Goal: Task Accomplishment & Management: Use online tool/utility

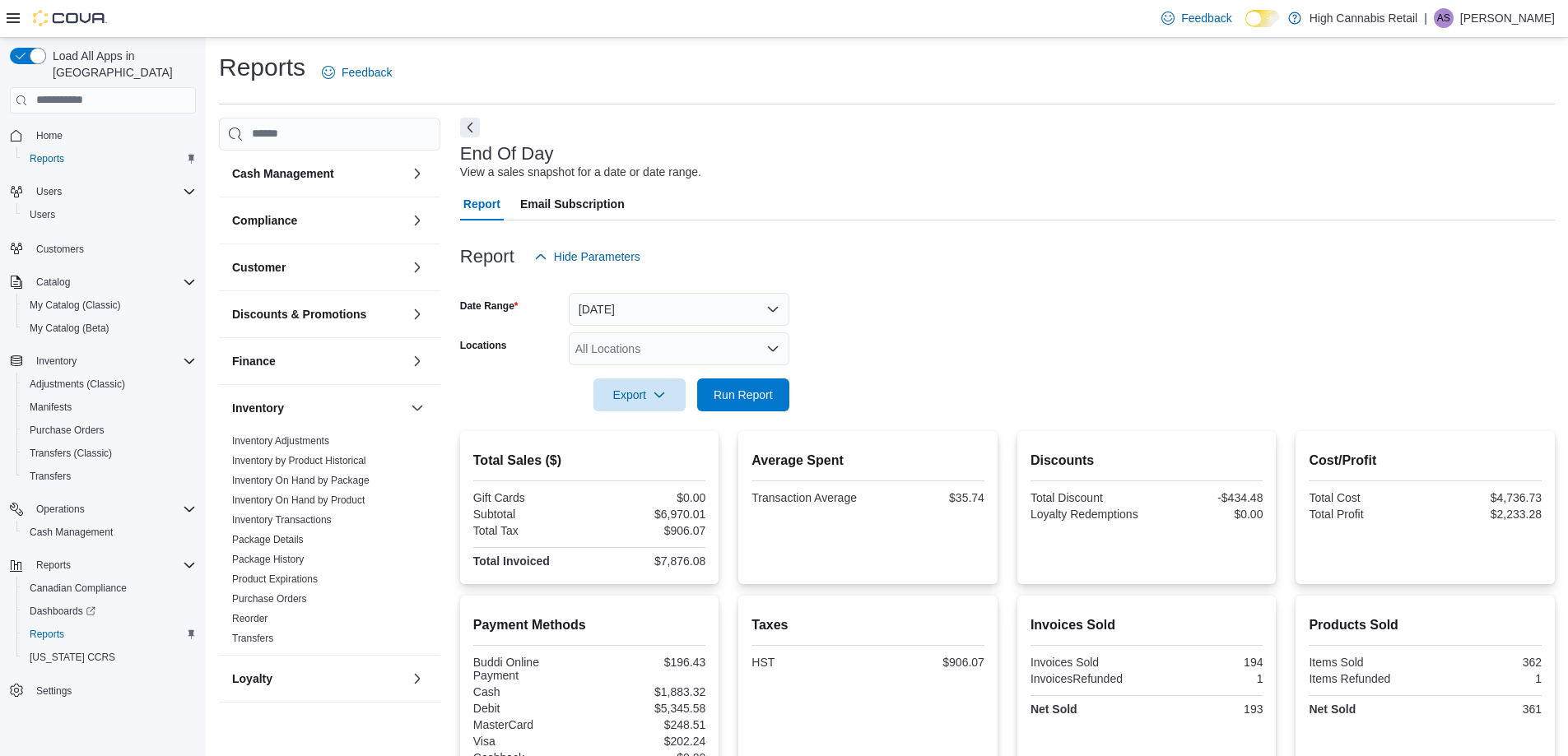
scroll to position [345, 0]
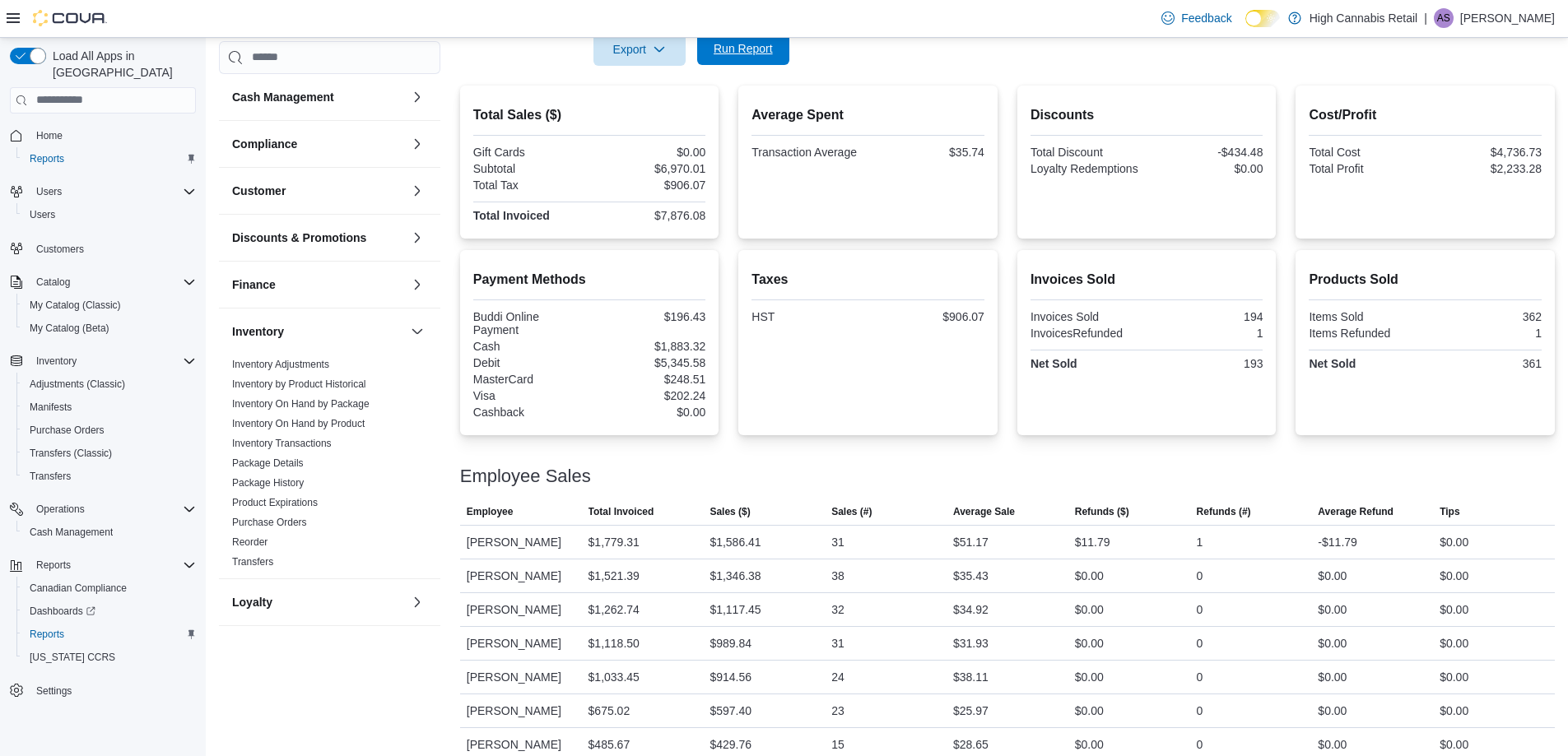
click at [760, 58] on span "Run Report" at bounding box center [743, 49] width 72 height 33
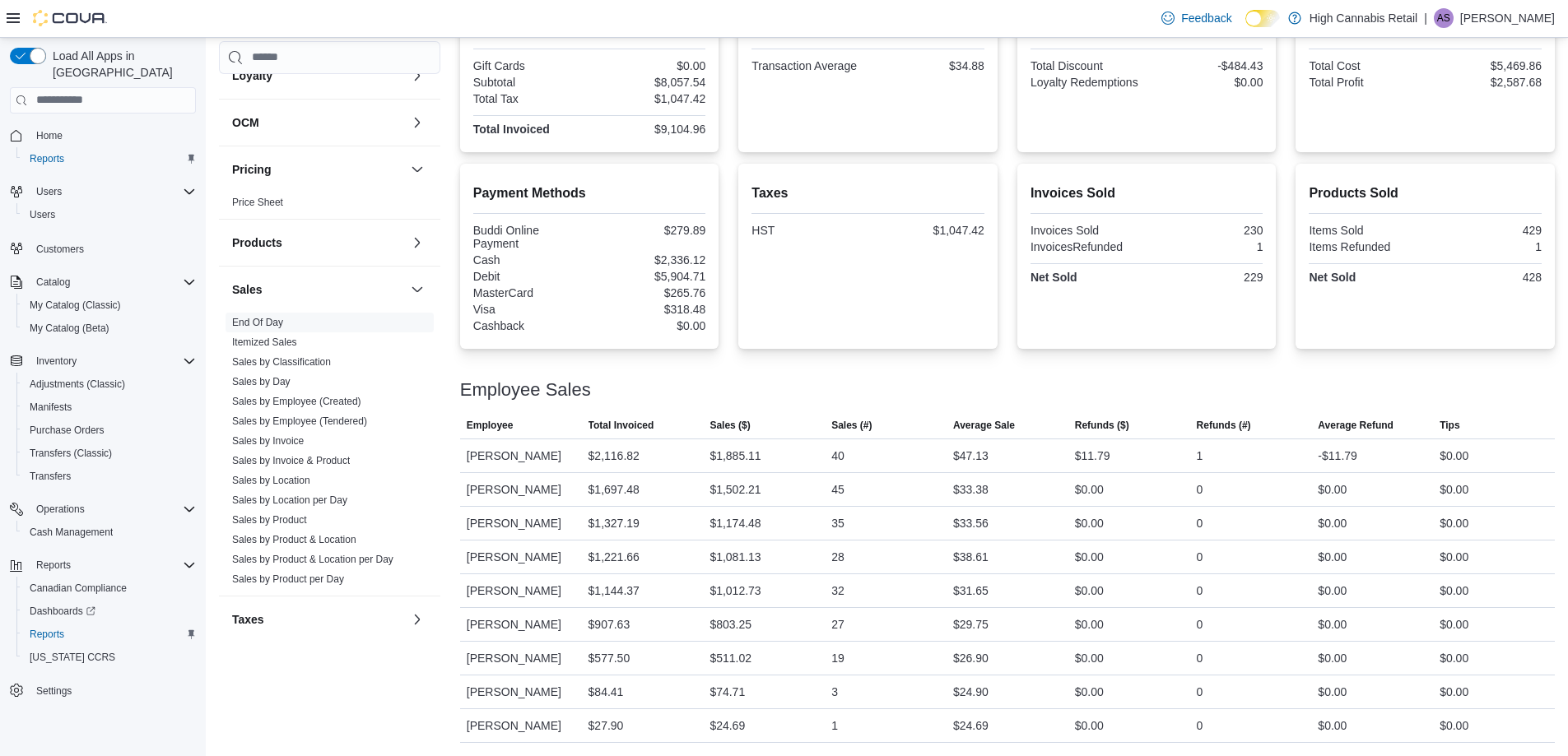
scroll to position [545, 0]
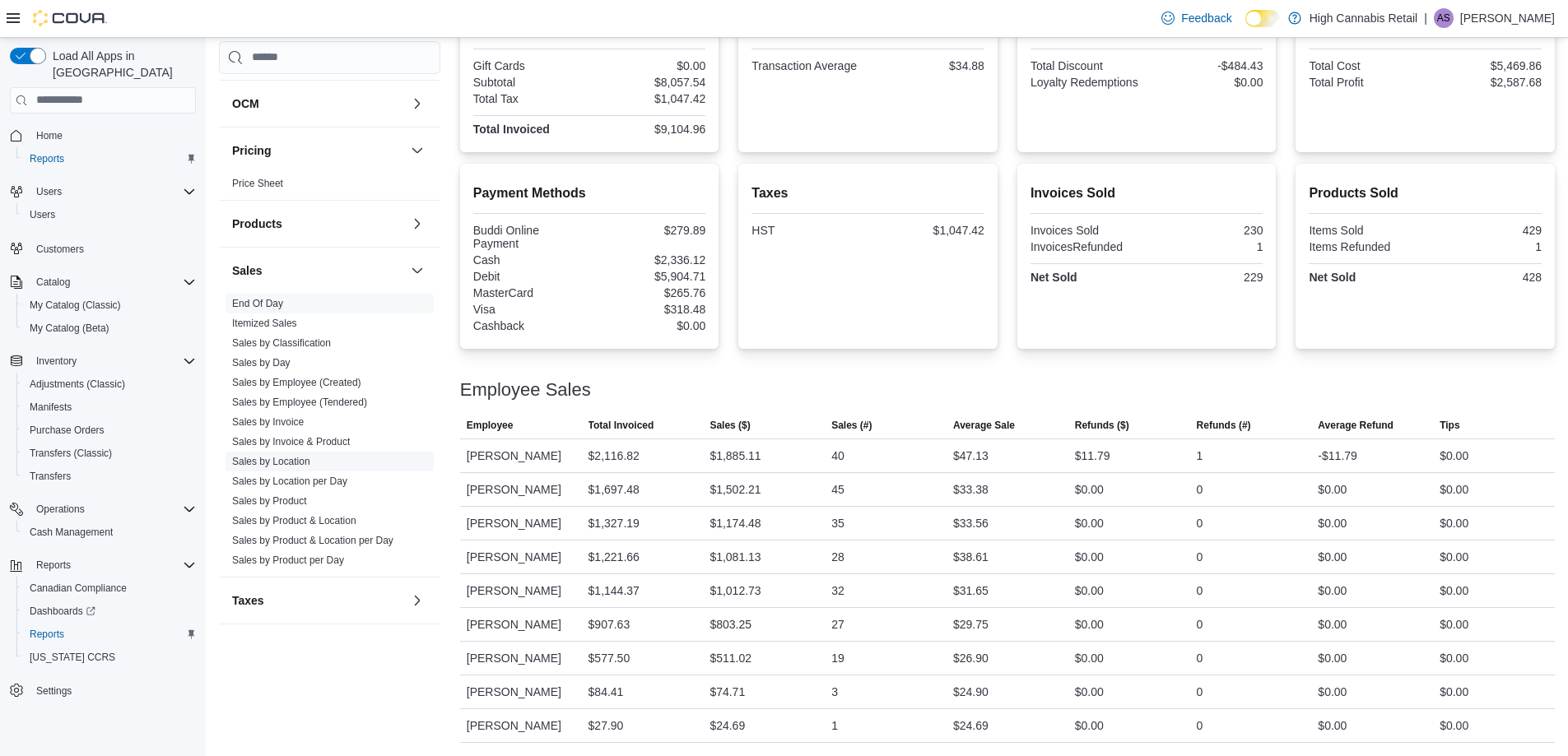
click at [300, 462] on link "Sales by Location" at bounding box center [271, 461] width 78 height 12
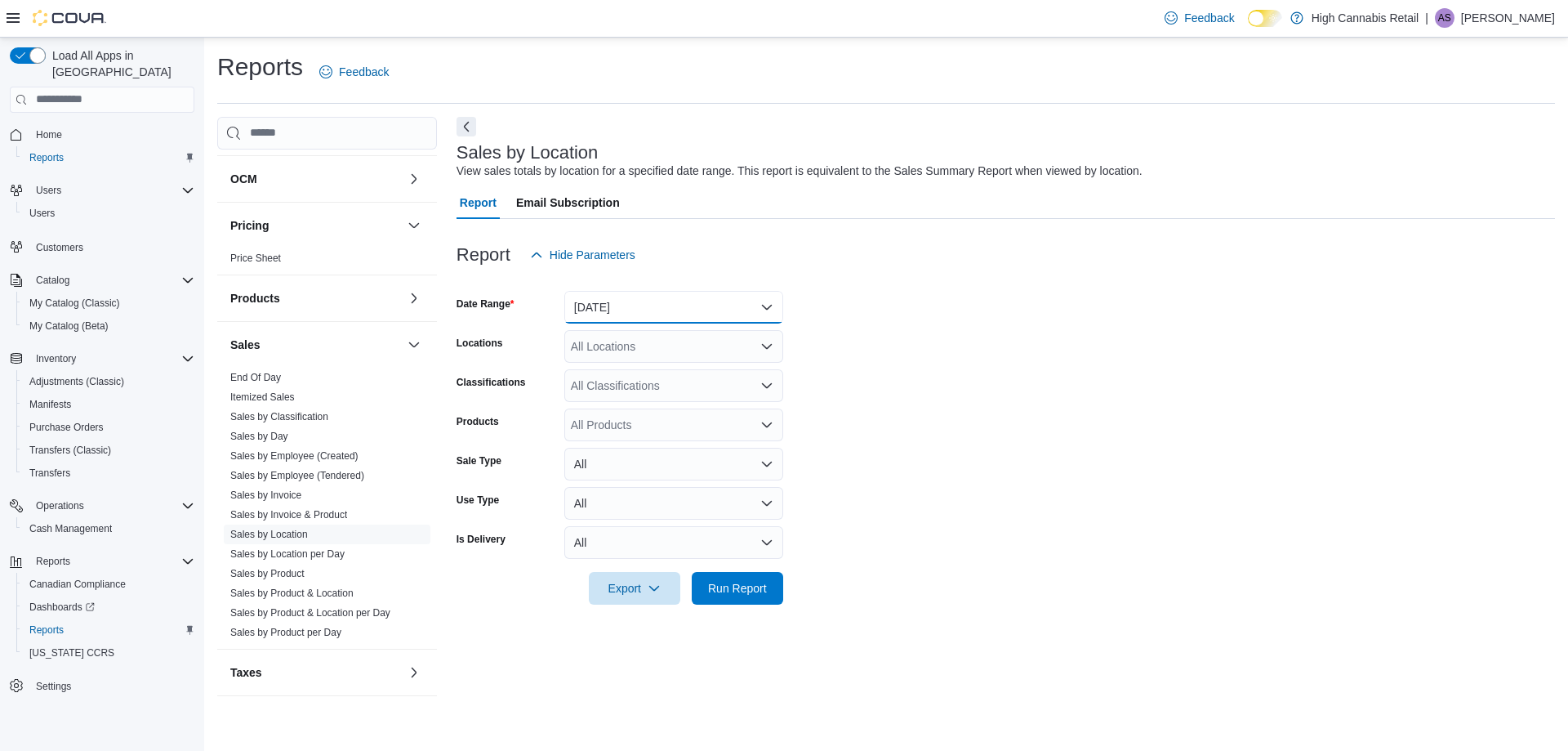
click at [690, 298] on button "[DATE]" at bounding box center [674, 307] width 219 height 33
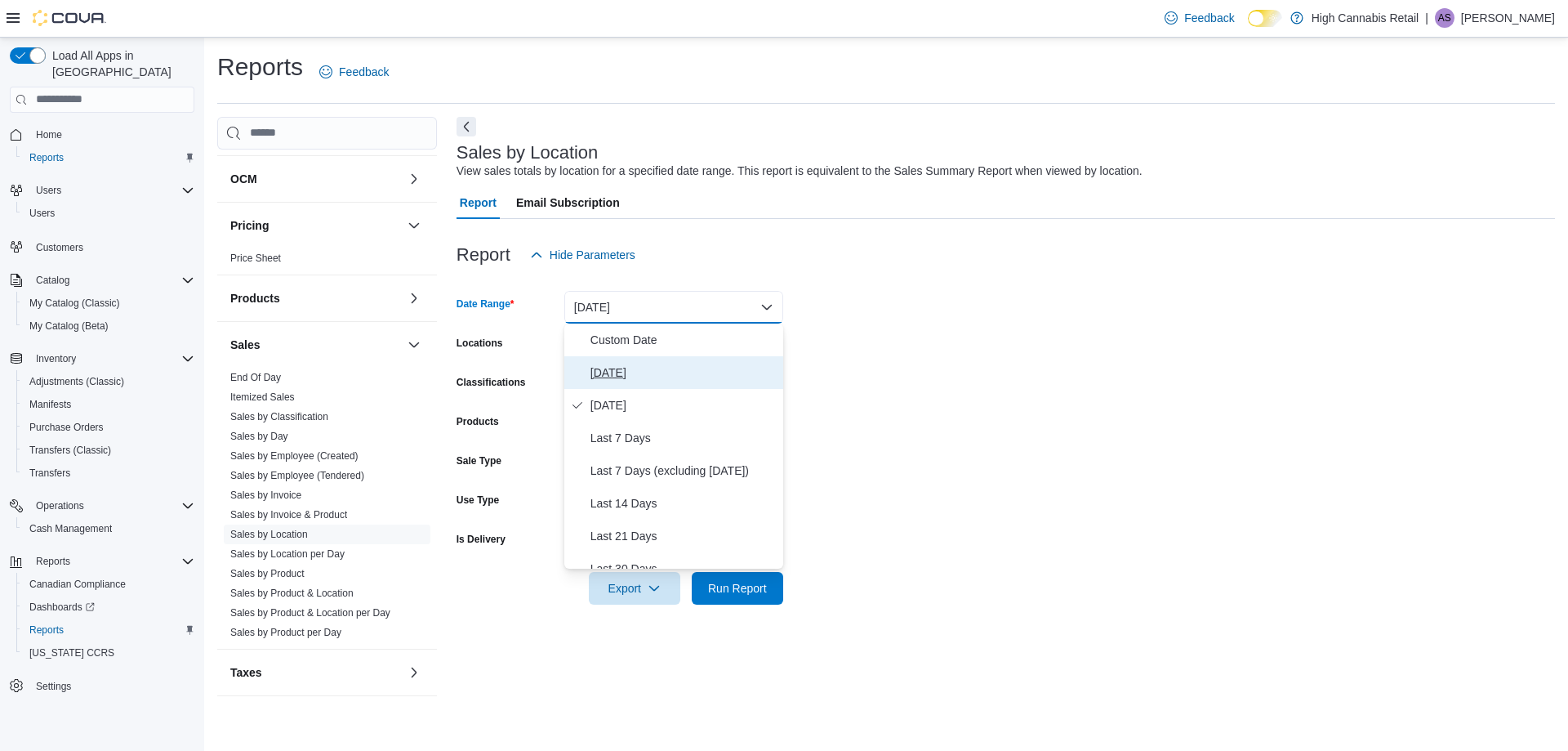
click at [611, 367] on span "[DATE]" at bounding box center [684, 373] width 186 height 20
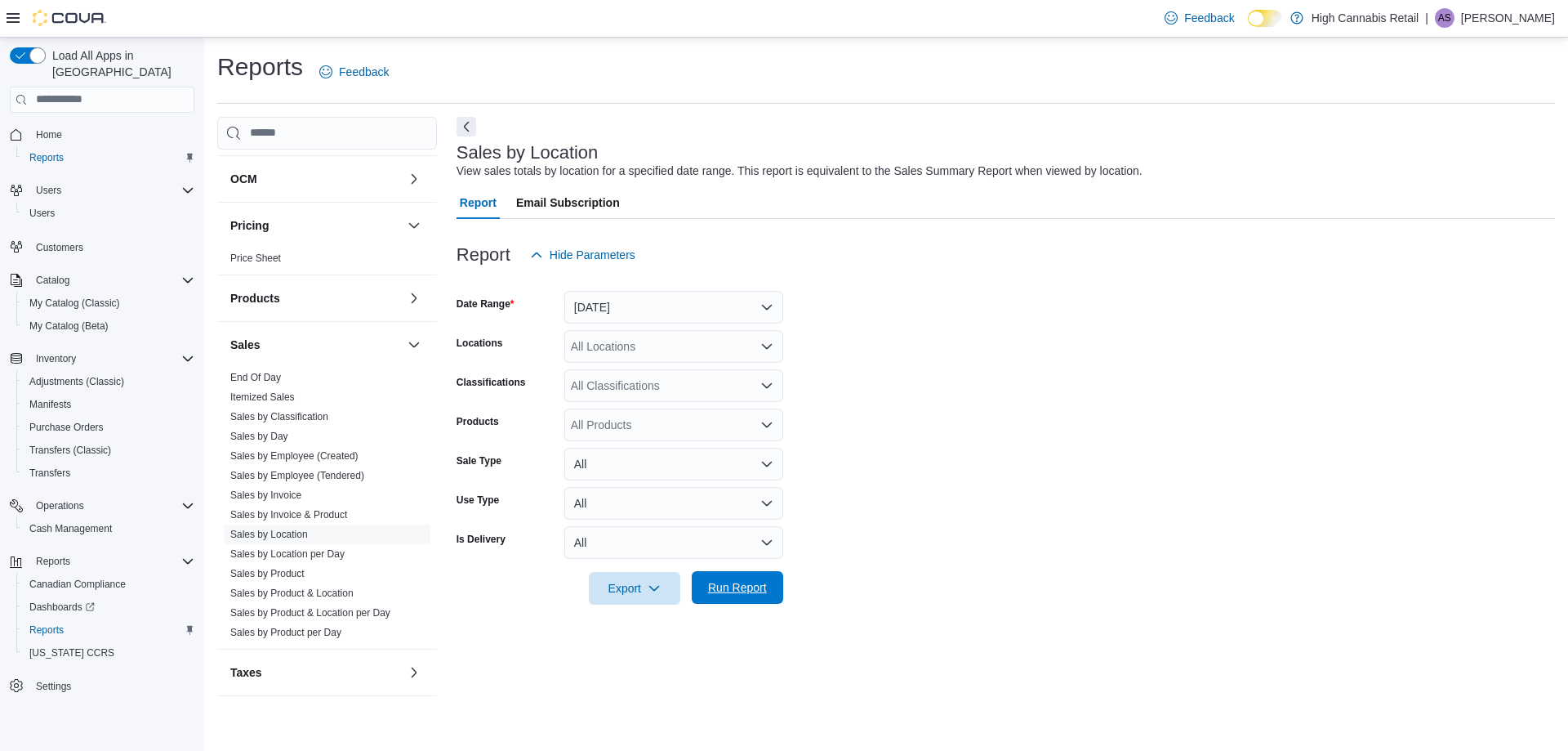
click at [742, 592] on span "Run Report" at bounding box center [737, 588] width 59 height 16
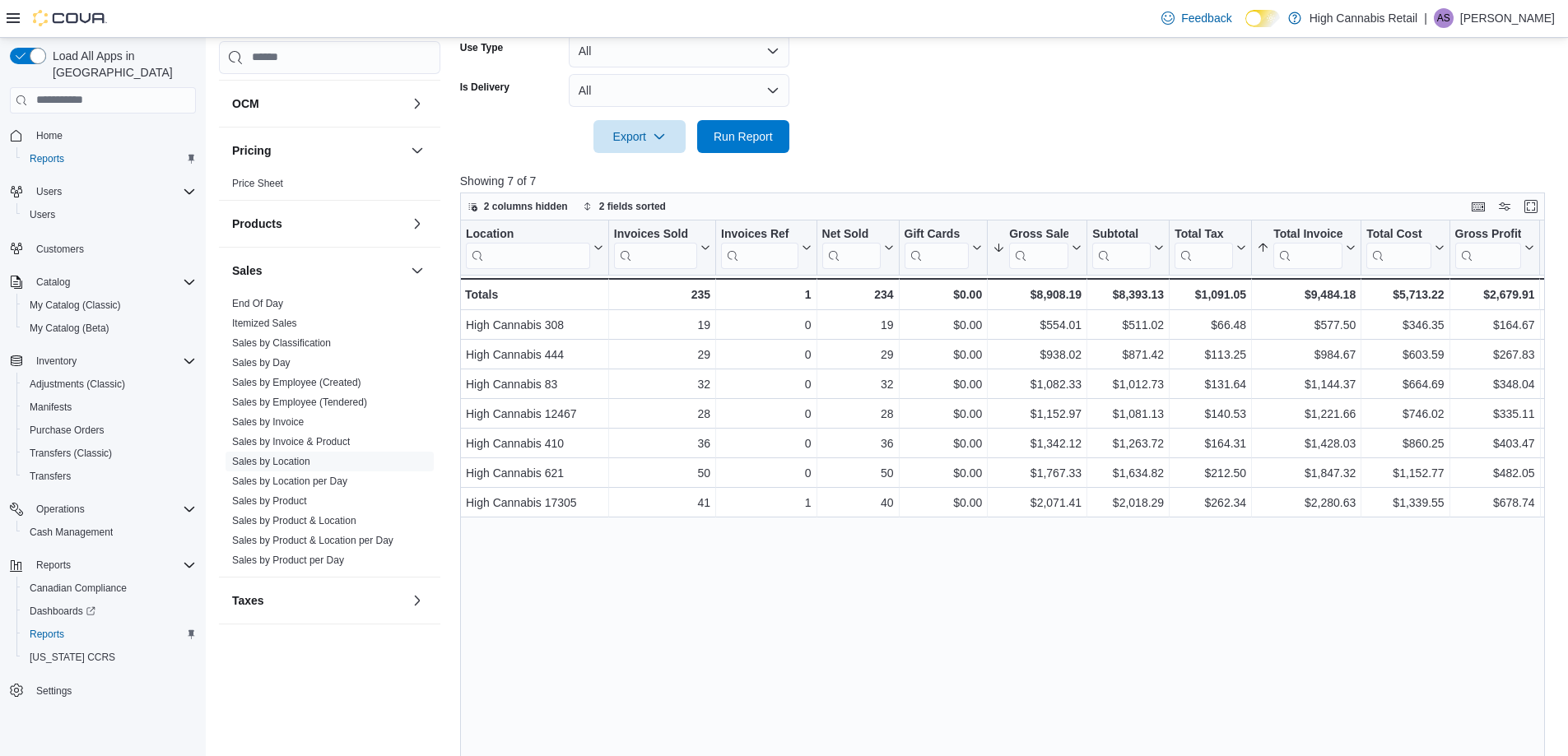
scroll to position [428, 0]
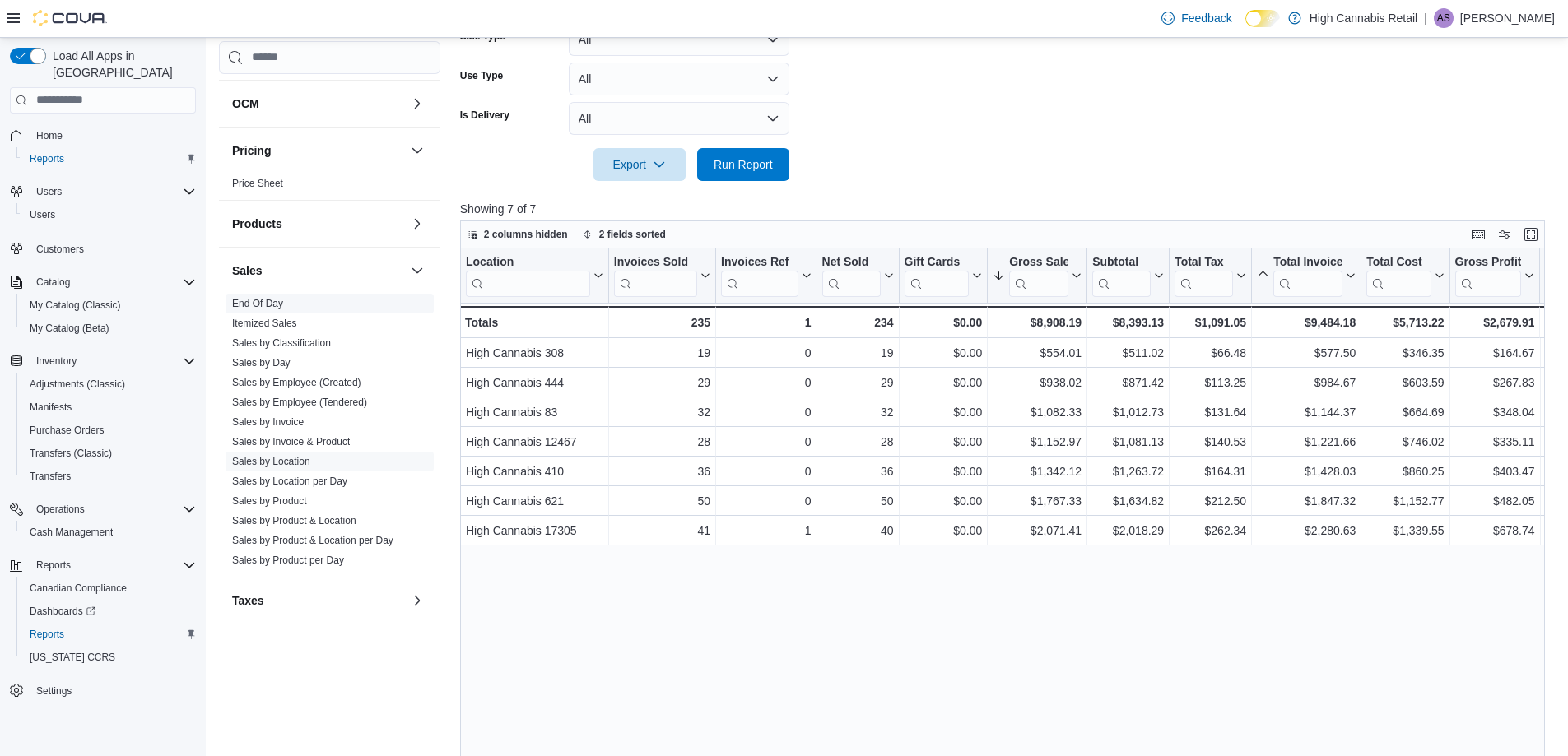
click at [237, 299] on link "End Of Day" at bounding box center [257, 304] width 51 height 12
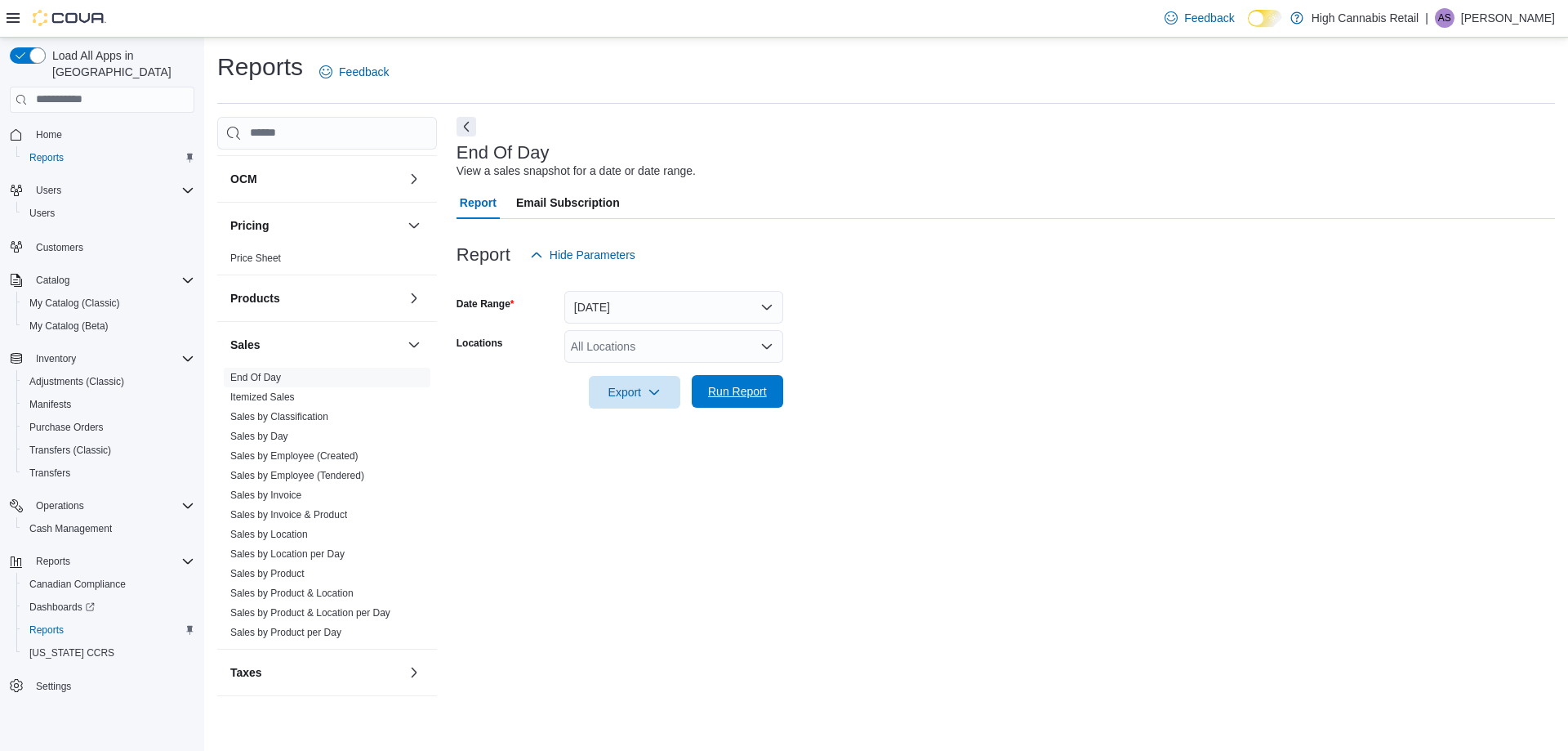
click at [756, 401] on span "Run Report" at bounding box center [737, 392] width 72 height 33
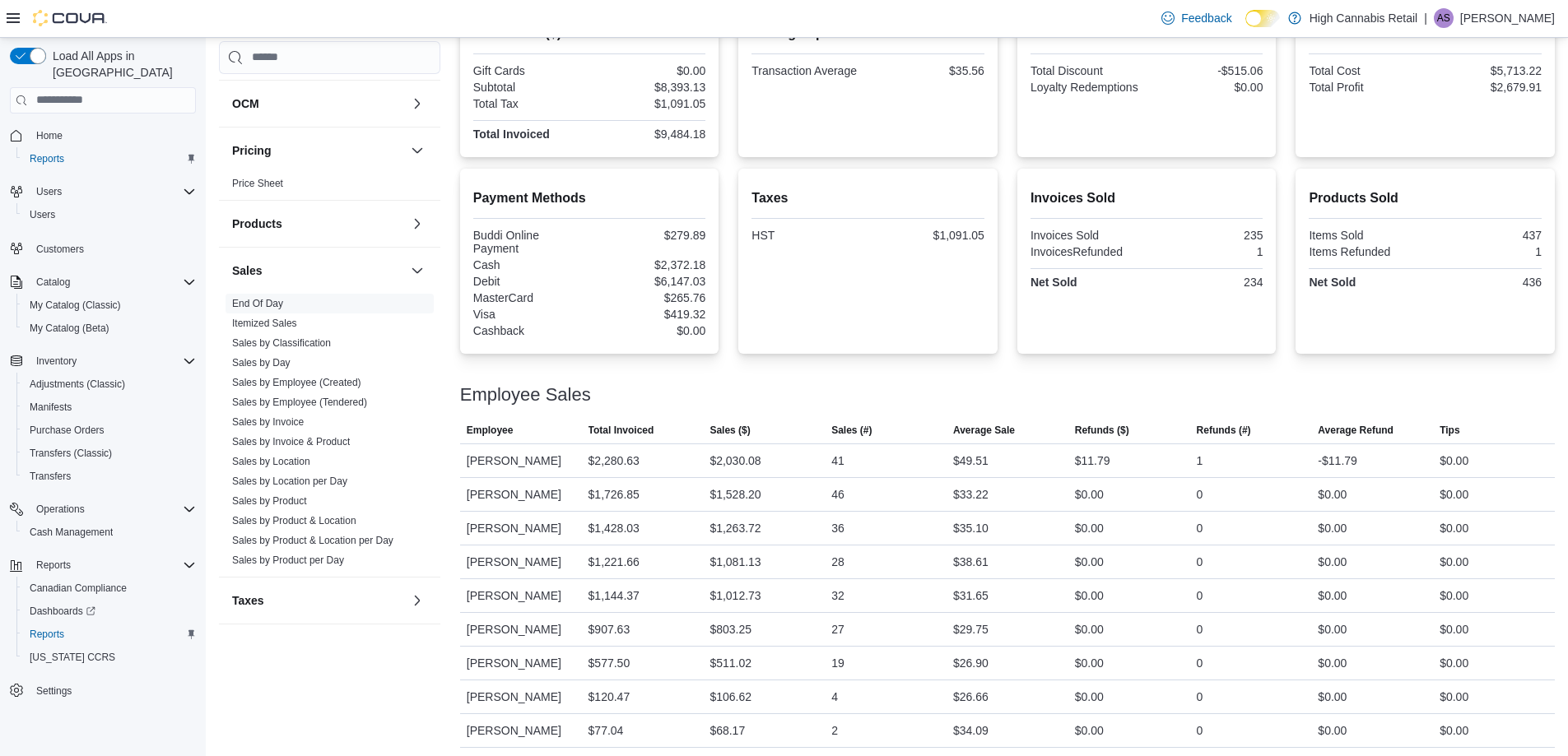
scroll to position [432, 0]
